Goal: Transaction & Acquisition: Obtain resource

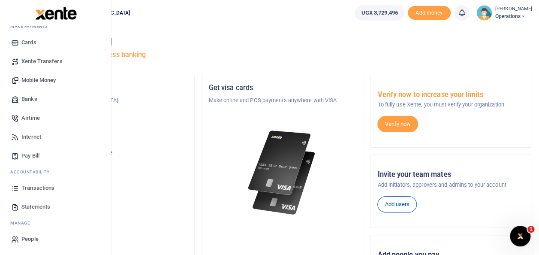
scroll to position [51, 0]
click at [32, 206] on span "Statements" at bounding box center [35, 206] width 29 height 9
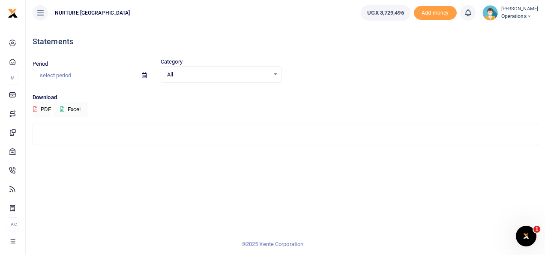
click at [62, 73] on input "text" at bounding box center [84, 75] width 102 height 15
click at [52, 72] on input "text" at bounding box center [84, 75] width 102 height 15
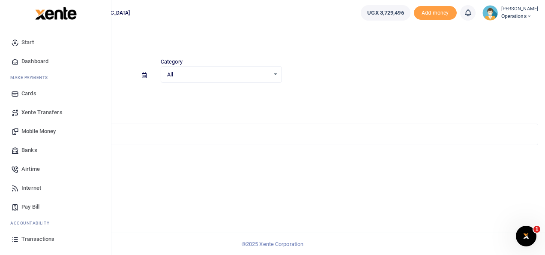
click at [34, 237] on span "Transactions" at bounding box center [37, 238] width 33 height 9
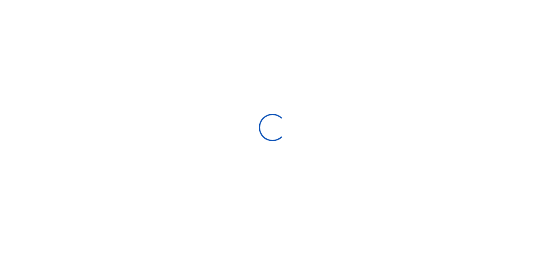
select select
type input "[DATE] - [DATE]"
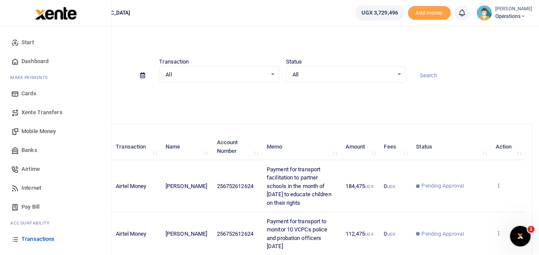
scroll to position [51, 0]
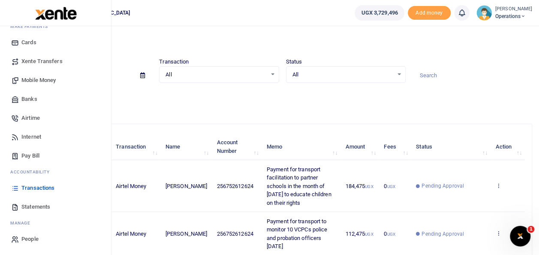
click at [36, 209] on span "Statements" at bounding box center [35, 206] width 29 height 9
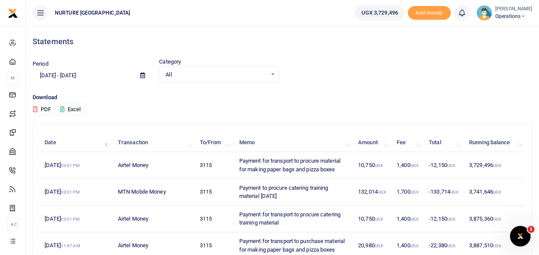
click at [72, 106] on button "Excel" at bounding box center [70, 109] width 35 height 15
click at [69, 77] on input "[DATE] - [DATE]" at bounding box center [83, 75] width 101 height 15
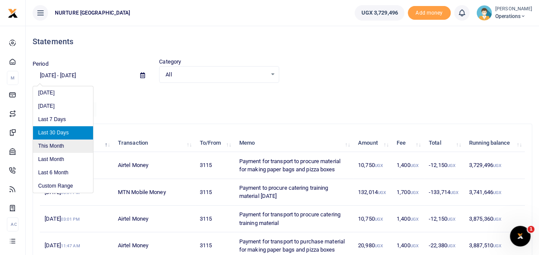
click at [57, 144] on li "This Month" at bounding box center [63, 145] width 60 height 13
type input "[DATE] - [DATE]"
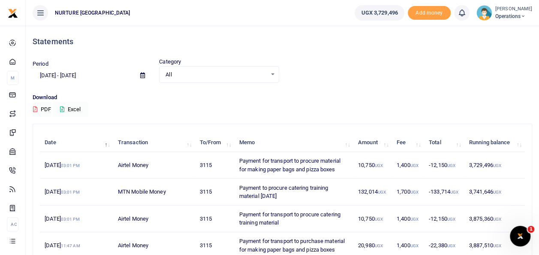
click at [79, 106] on button "Excel" at bounding box center [70, 109] width 35 height 15
click at [79, 106] on div "Download PDF exporting" at bounding box center [282, 105] width 499 height 24
